Goal: Find contact information: Obtain details needed to contact an individual or organization

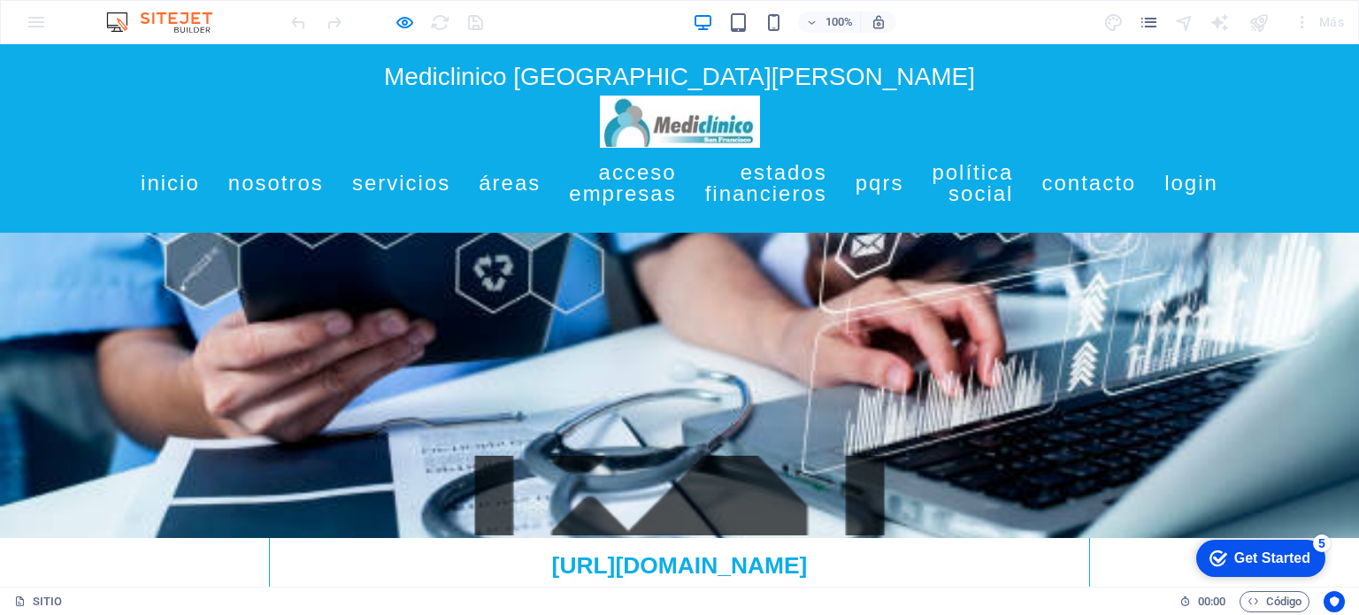
scroll to position [821, 0]
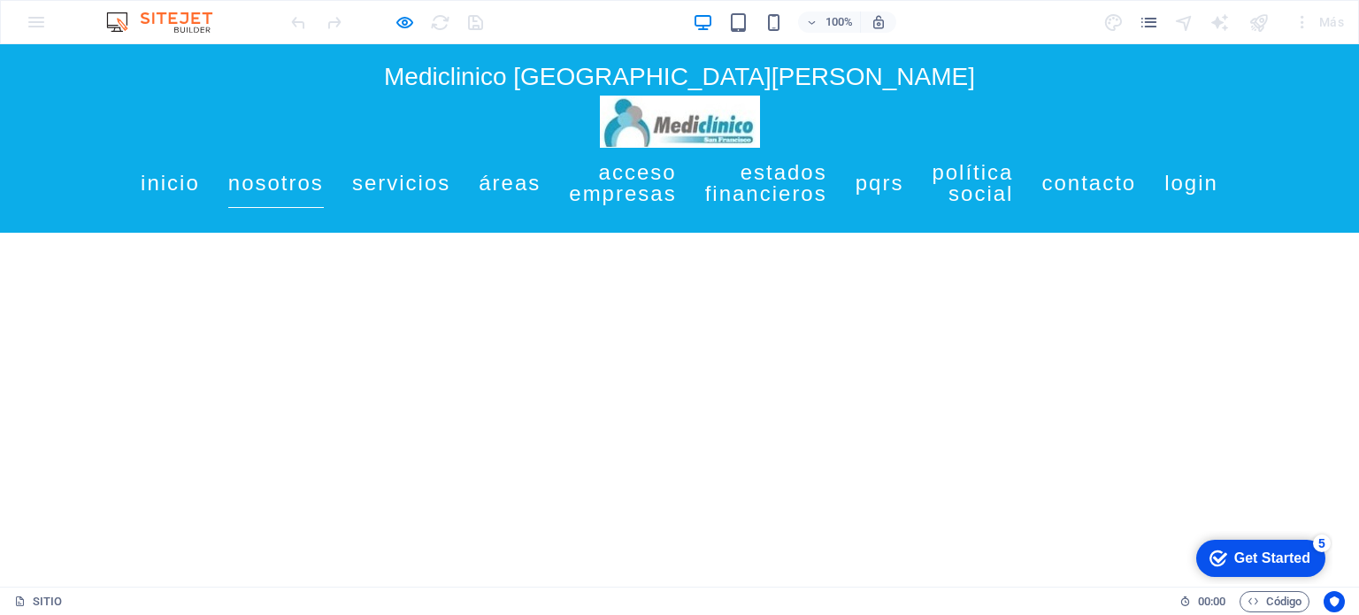
click at [324, 186] on link "Nosotros" at bounding box center [276, 183] width 96 height 50
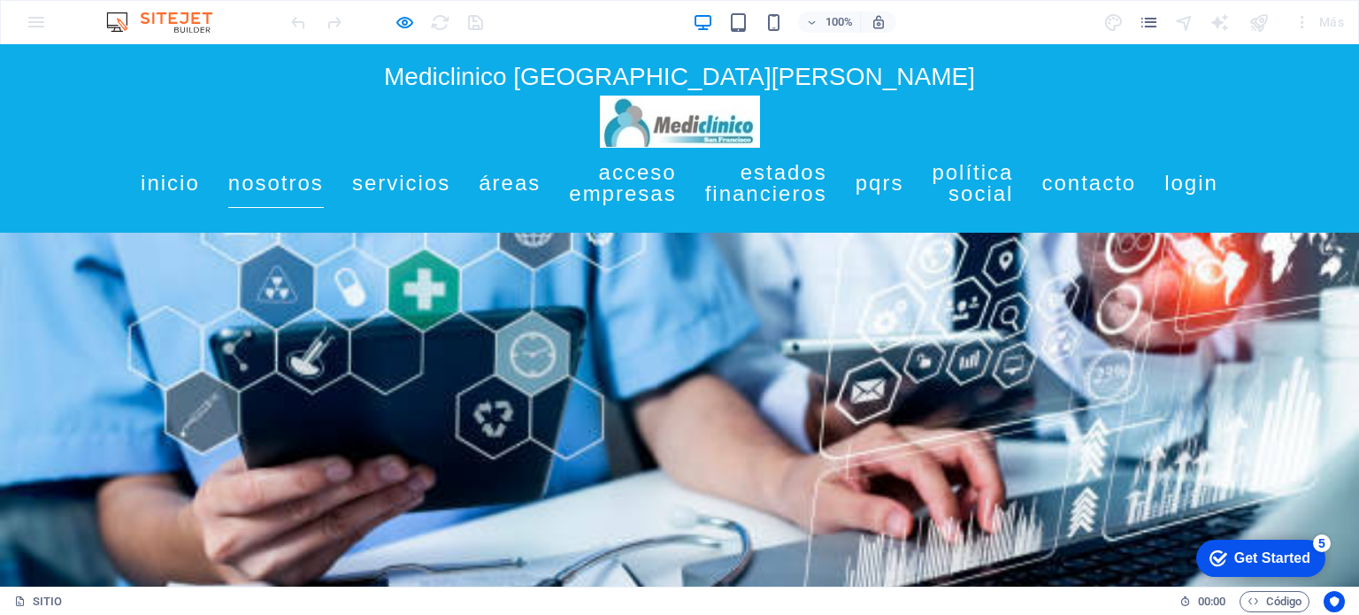
scroll to position [428, 0]
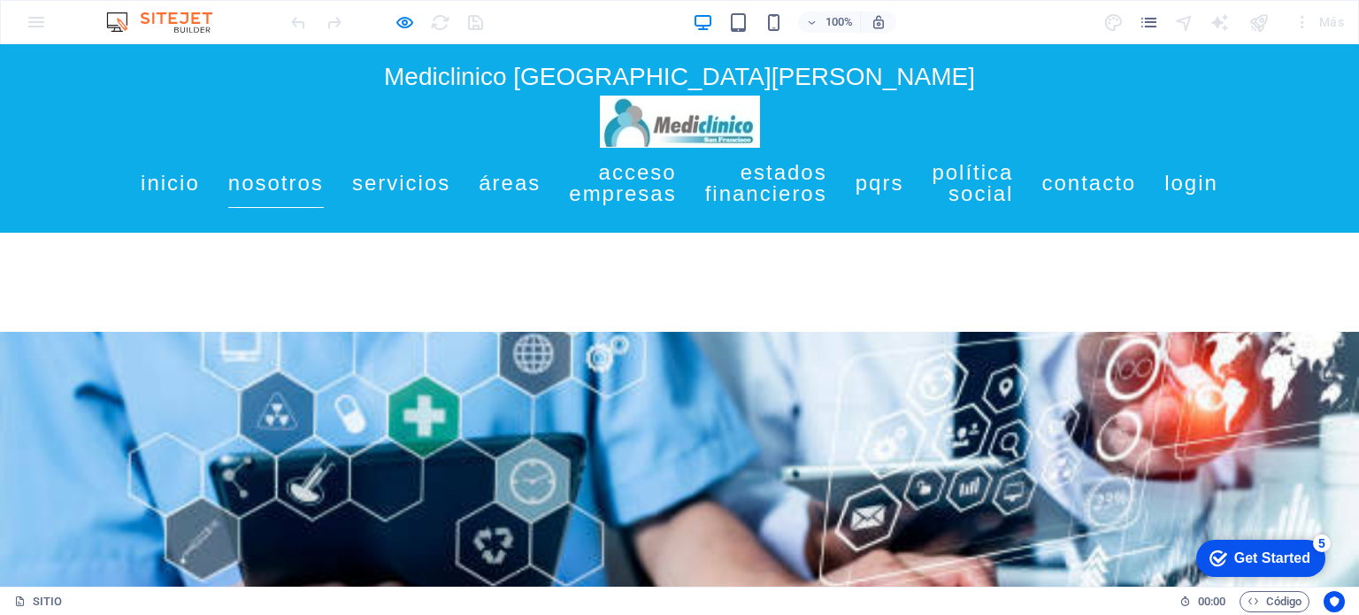
click at [324, 186] on link "Nosotros" at bounding box center [276, 183] width 96 height 50
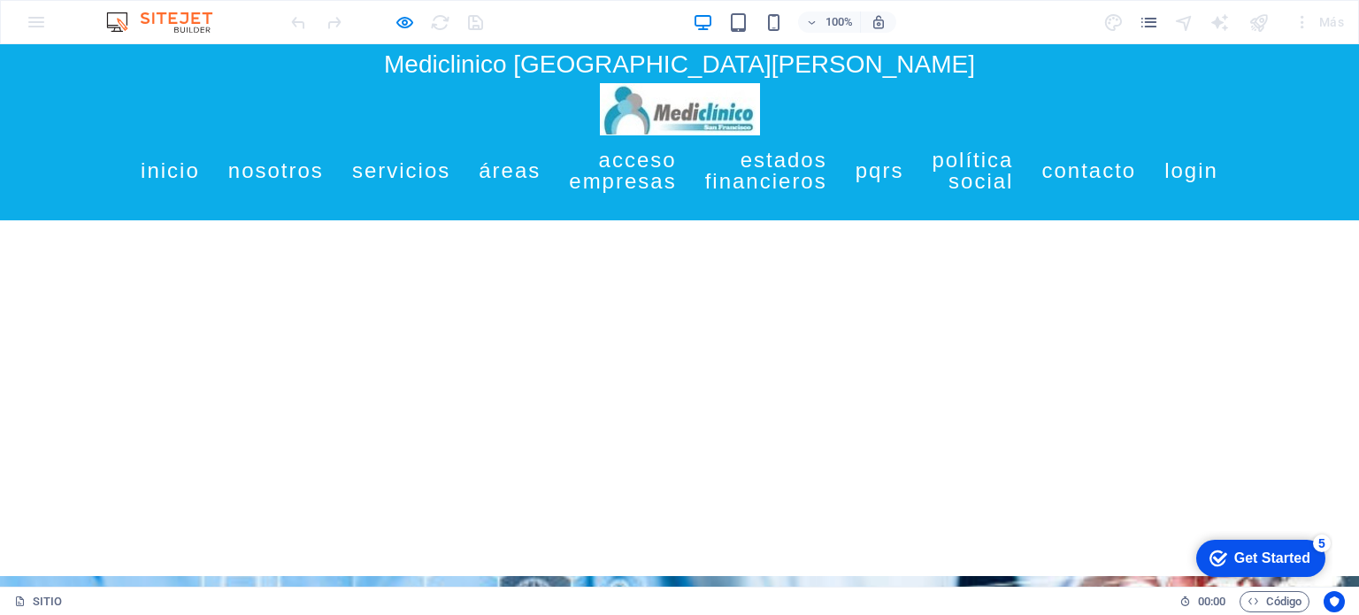
scroll to position [0, 0]
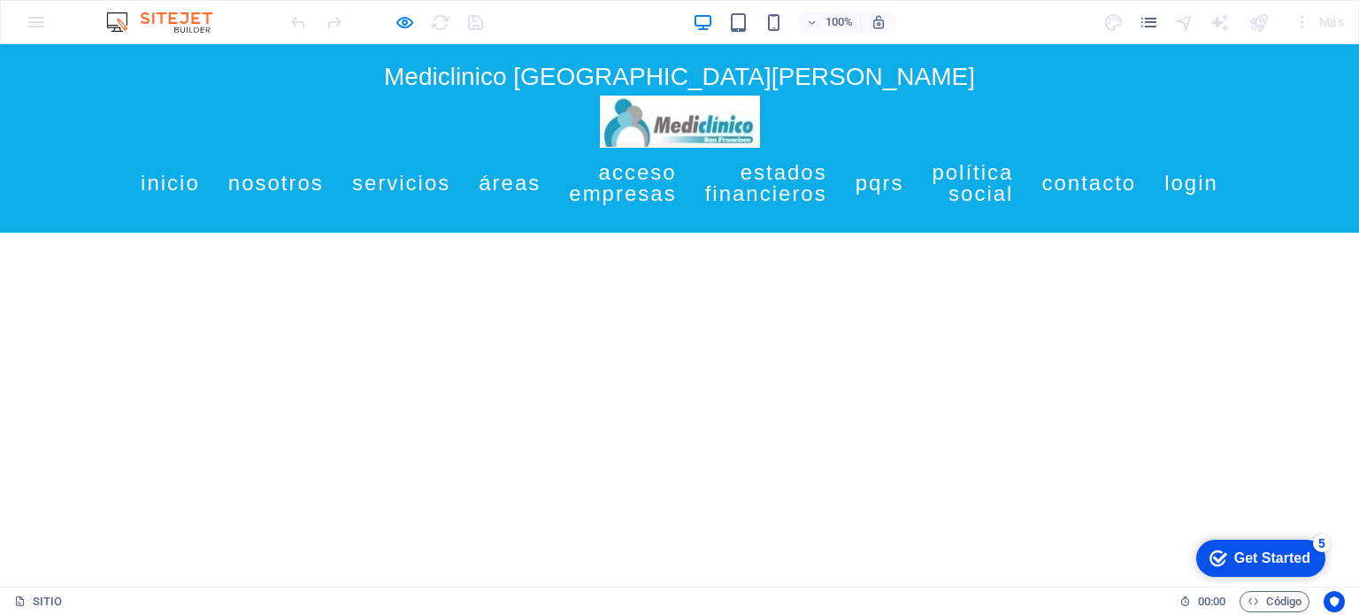
click at [450, 187] on link "Servicios" at bounding box center [401, 183] width 98 height 50
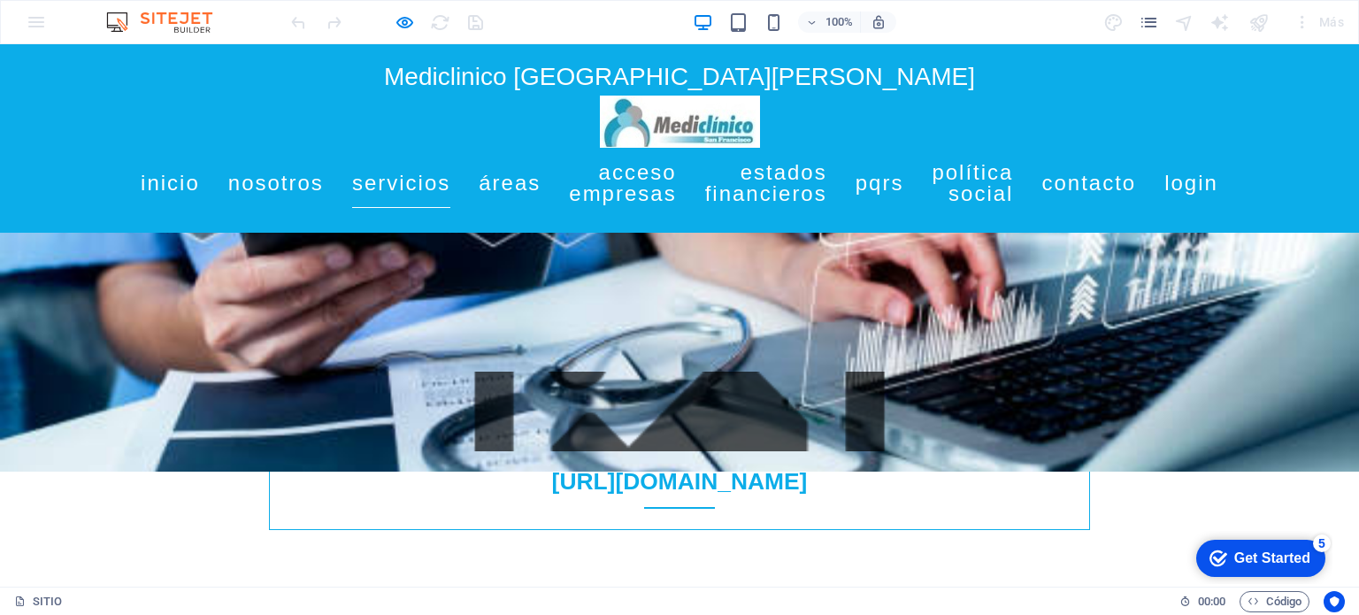
scroll to position [820, 0]
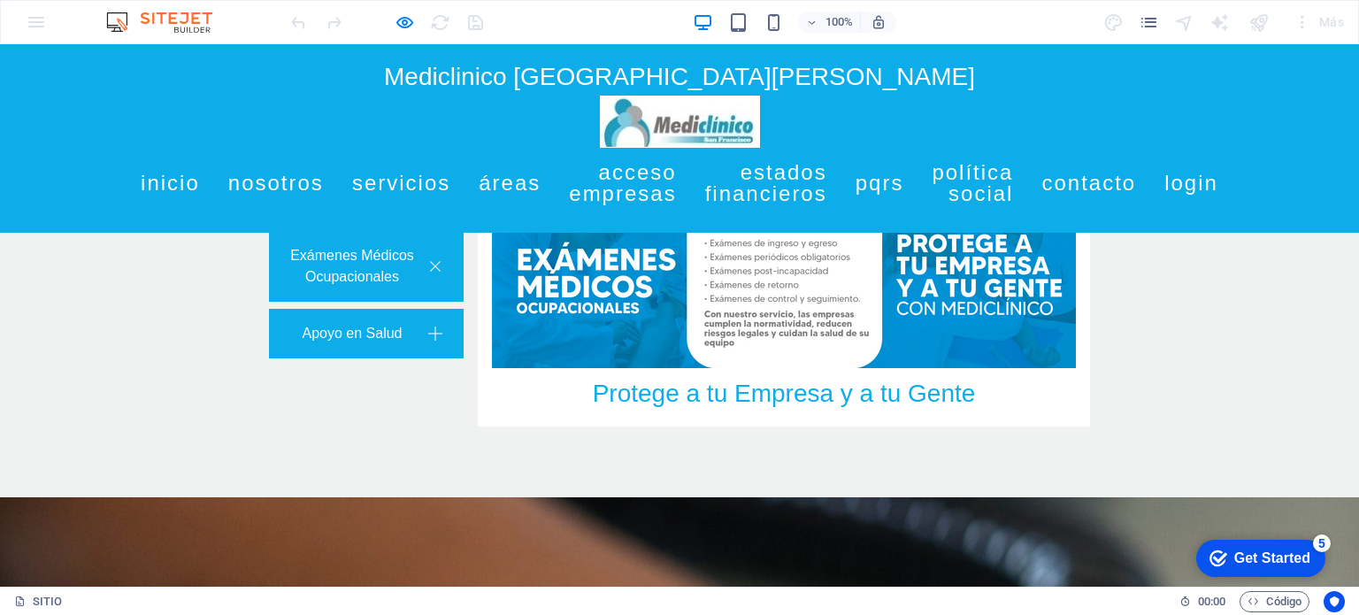
scroll to position [2757, 0]
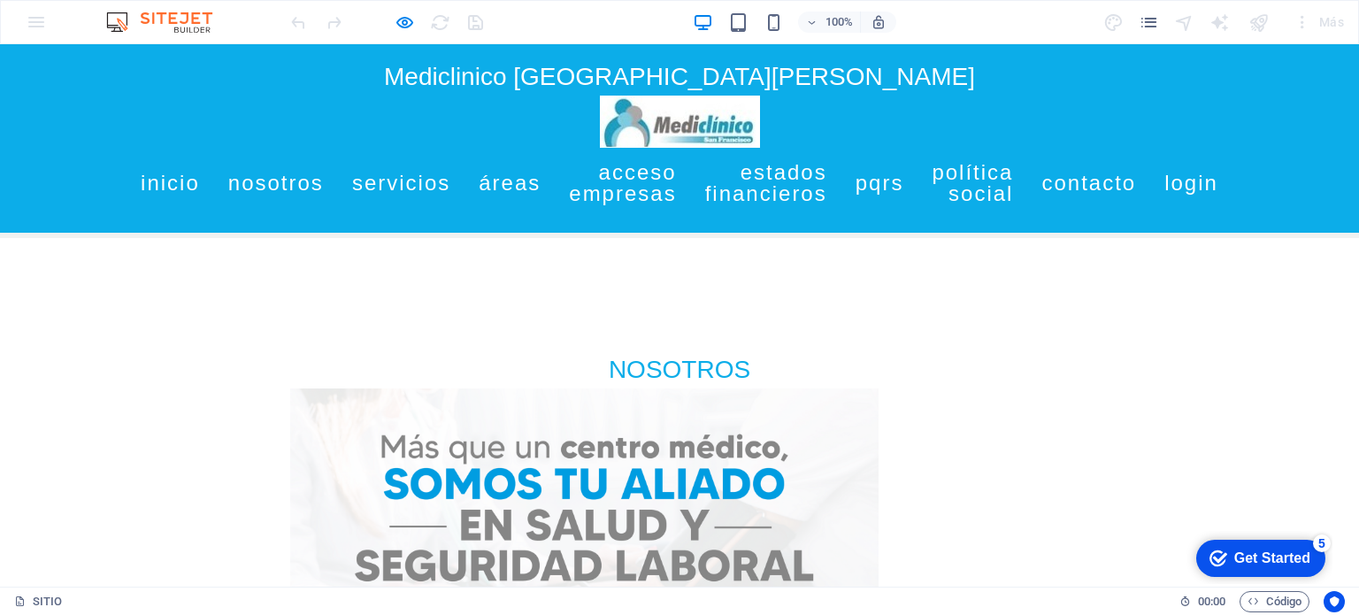
scroll to position [1925, 0]
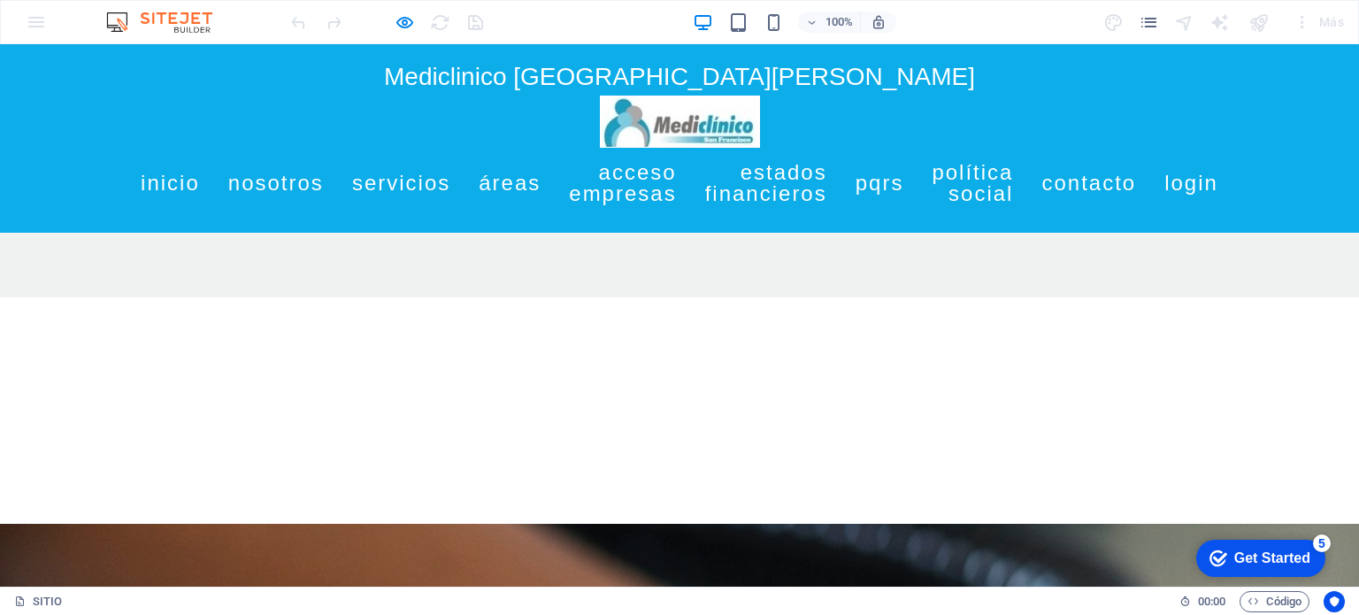
scroll to position [2789, 0]
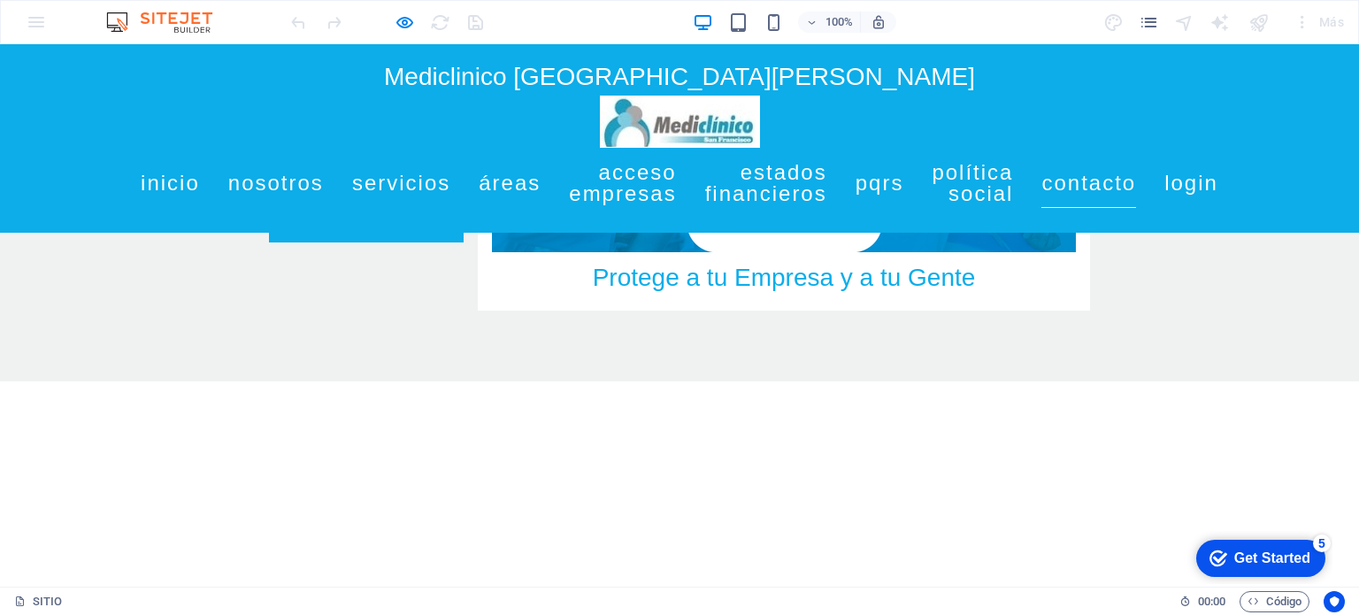
click at [1136, 176] on link "Contacto" at bounding box center [1089, 183] width 95 height 50
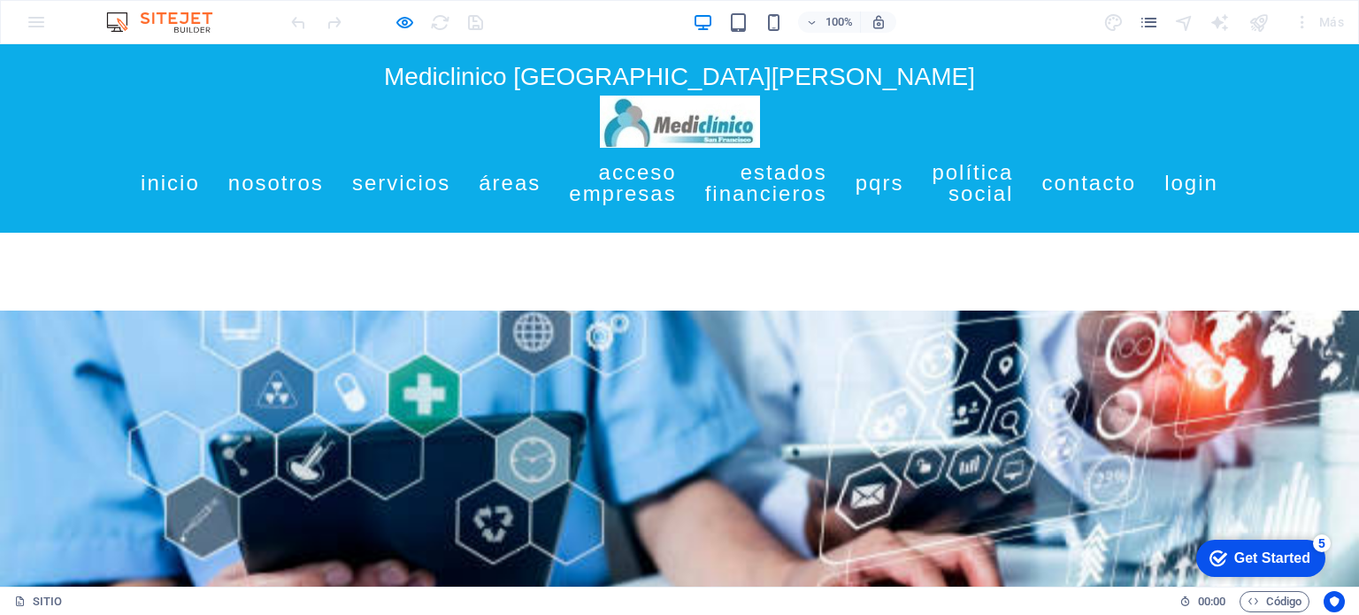
scroll to position [0, 0]
